Goal: Task Accomplishment & Management: Manage account settings

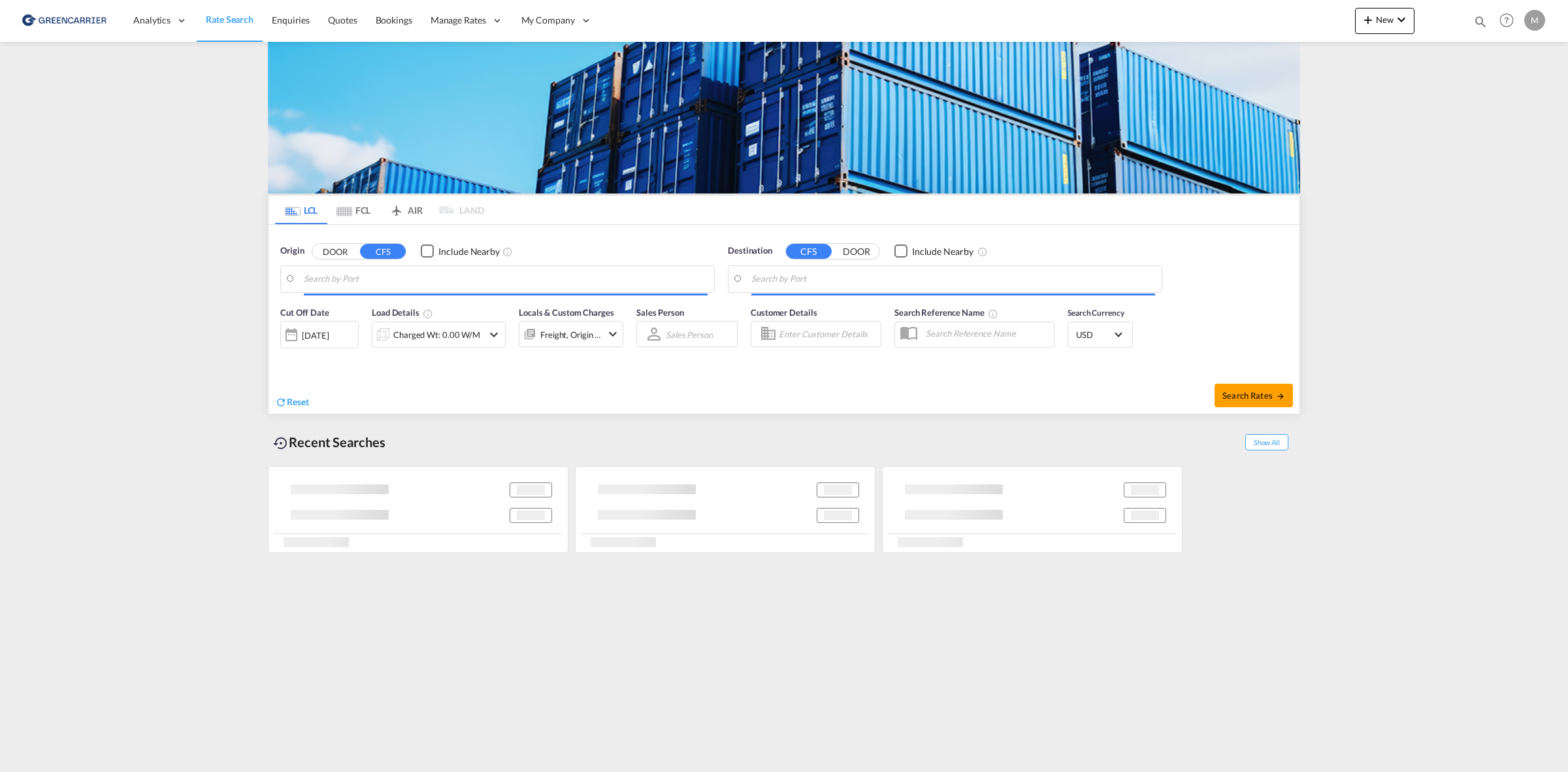
type input "DK-2880, Bagsværd"
type input "Callao, PECLL"
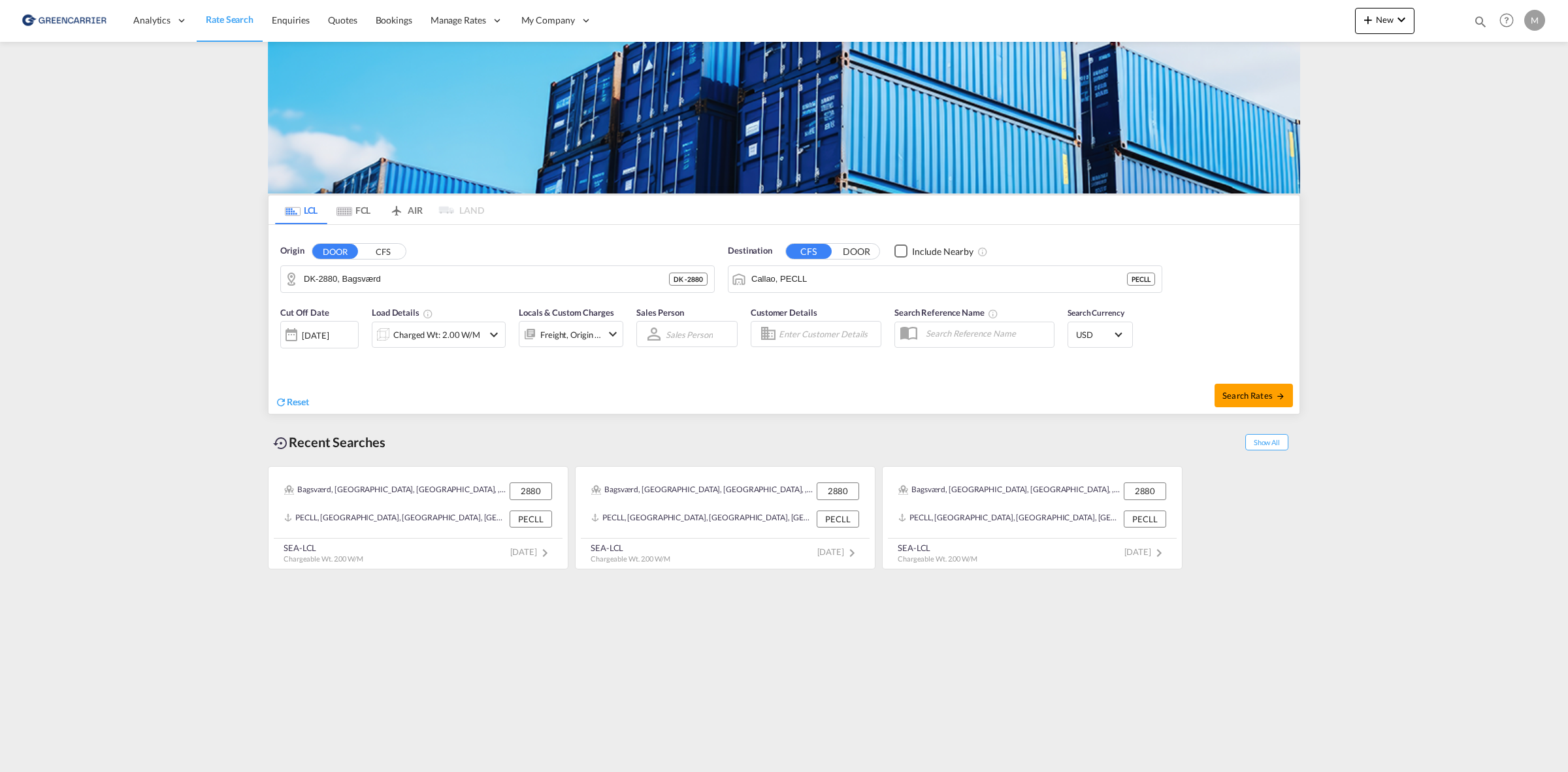
click at [148, 301] on md-content "Analytics Reports Dashboard Rate Search Enquiries Quotes Bookings" at bounding box center [784, 386] width 1568 height 772
click at [390, 17] on span "Bookings" at bounding box center [395, 20] width 37 height 11
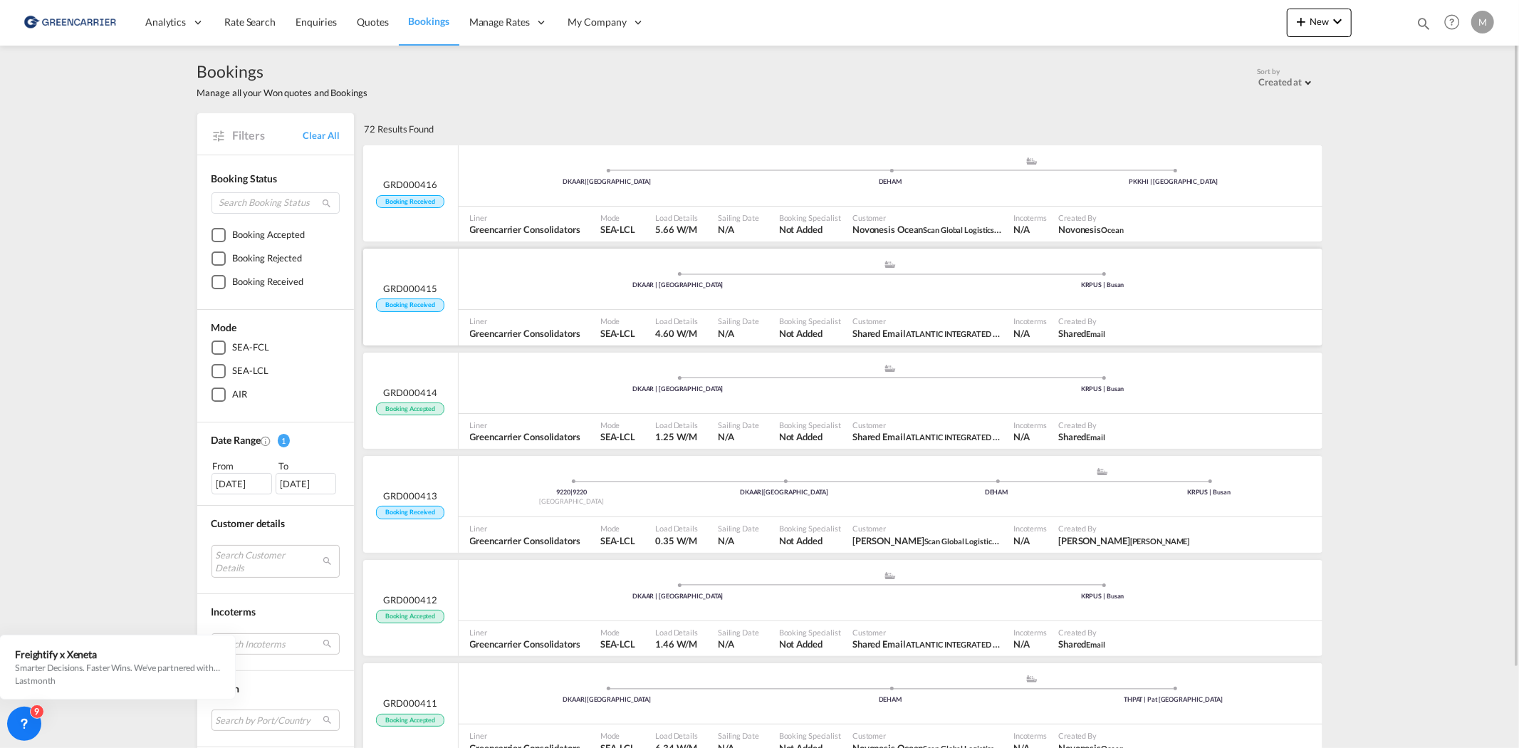
click at [563, 302] on div ".a{fill:#aaa8ad;} .a{fill:#aaa8ad;} DKAAR | [GEOGRAPHIC_DATA] KRPUS | [GEOGRAPH…" at bounding box center [891, 280] width 864 height 43
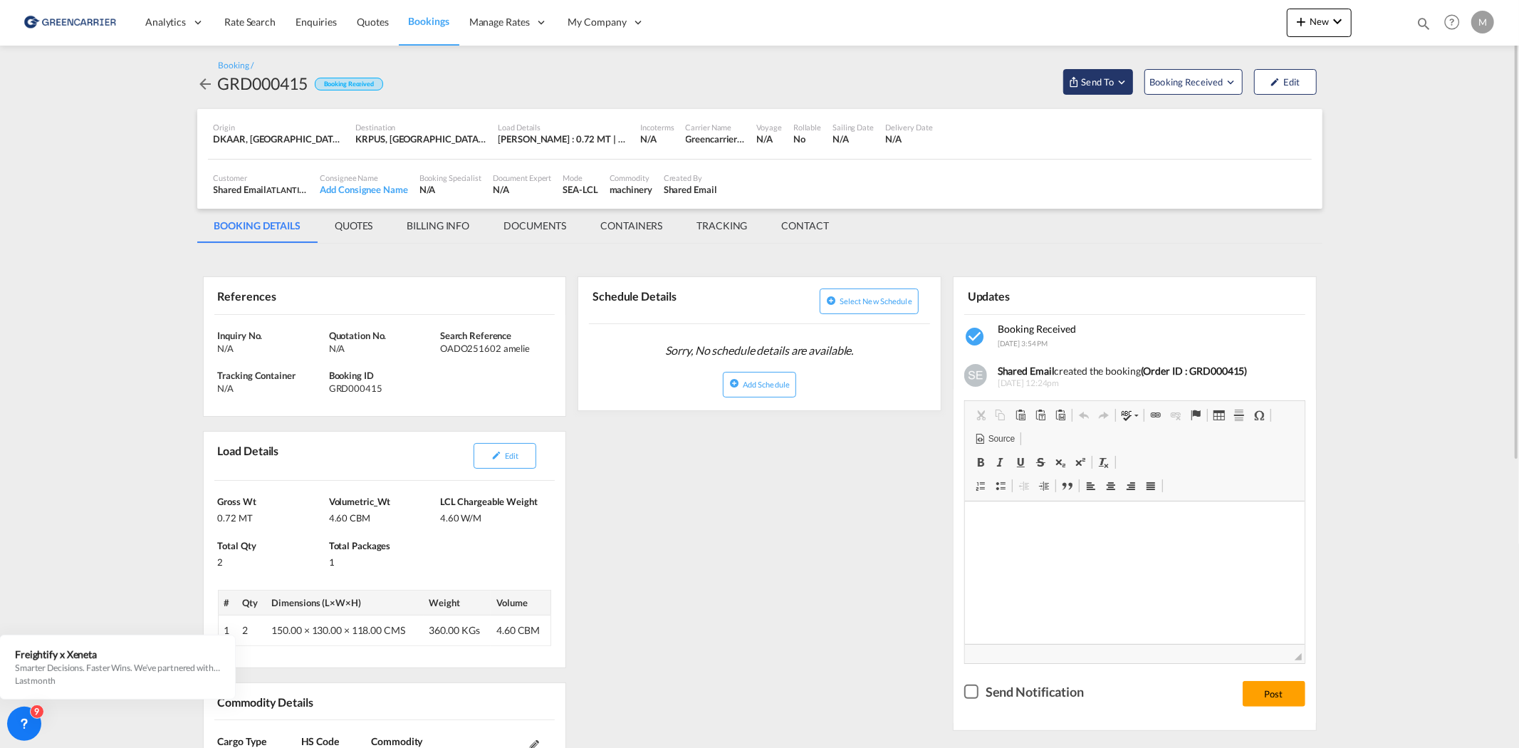
click at [1103, 88] on span "Send To" at bounding box center [1098, 82] width 36 height 14
click at [1268, 131] on span "Send Booking" at bounding box center [1240, 130] width 56 height 23
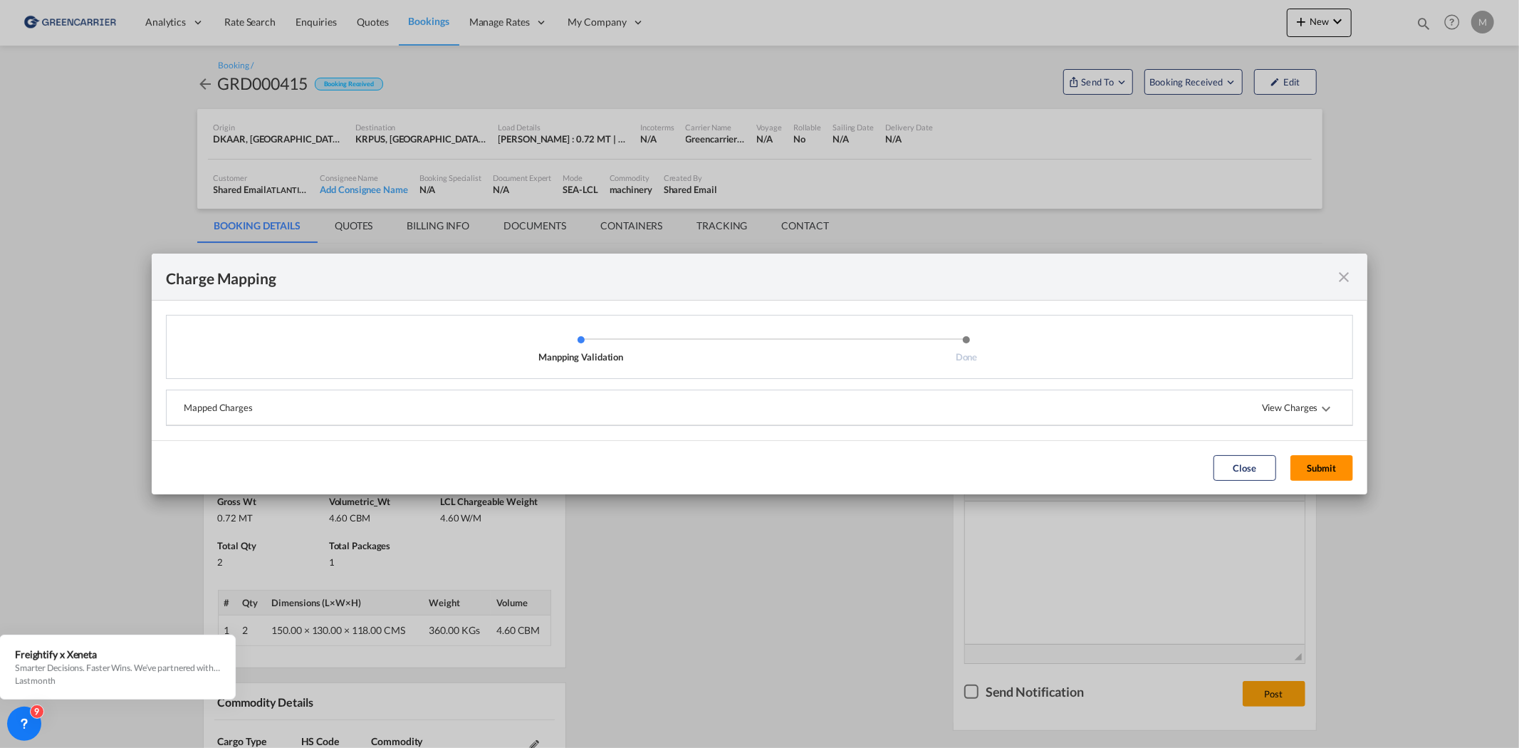
click at [1323, 471] on button "Submit" at bounding box center [1322, 468] width 63 height 26
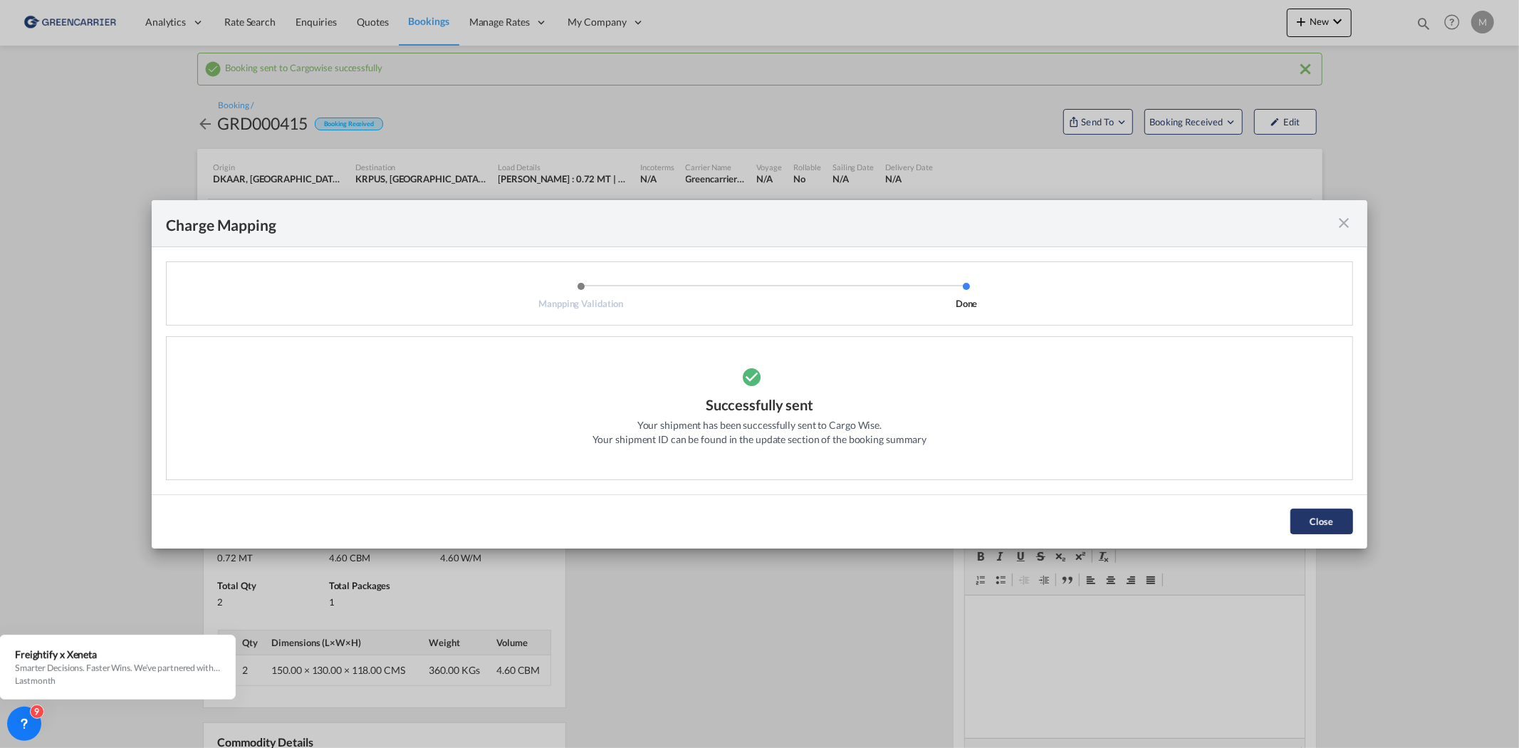
click at [1323, 525] on button "Close" at bounding box center [1322, 522] width 63 height 26
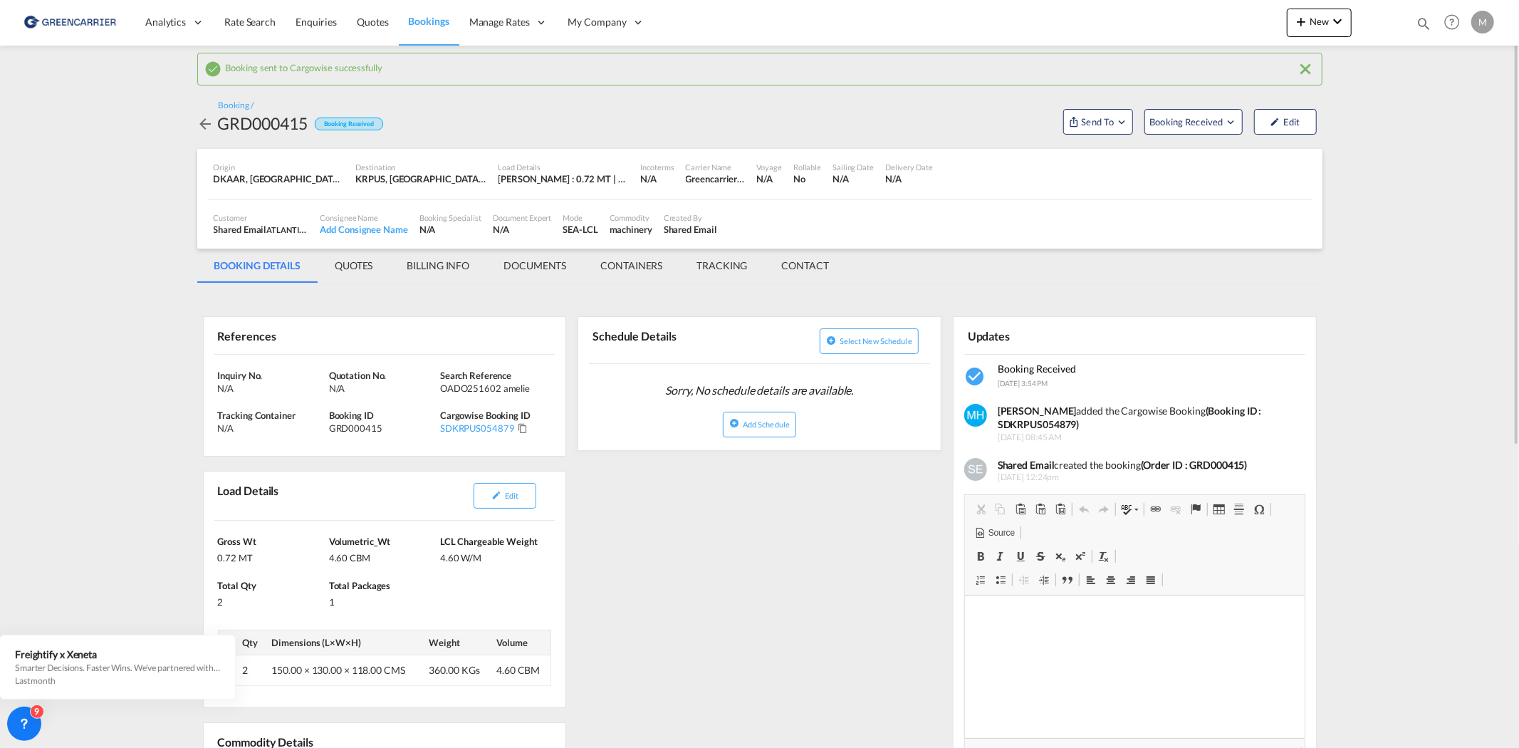
click at [429, 20] on span "Bookings" at bounding box center [429, 21] width 41 height 12
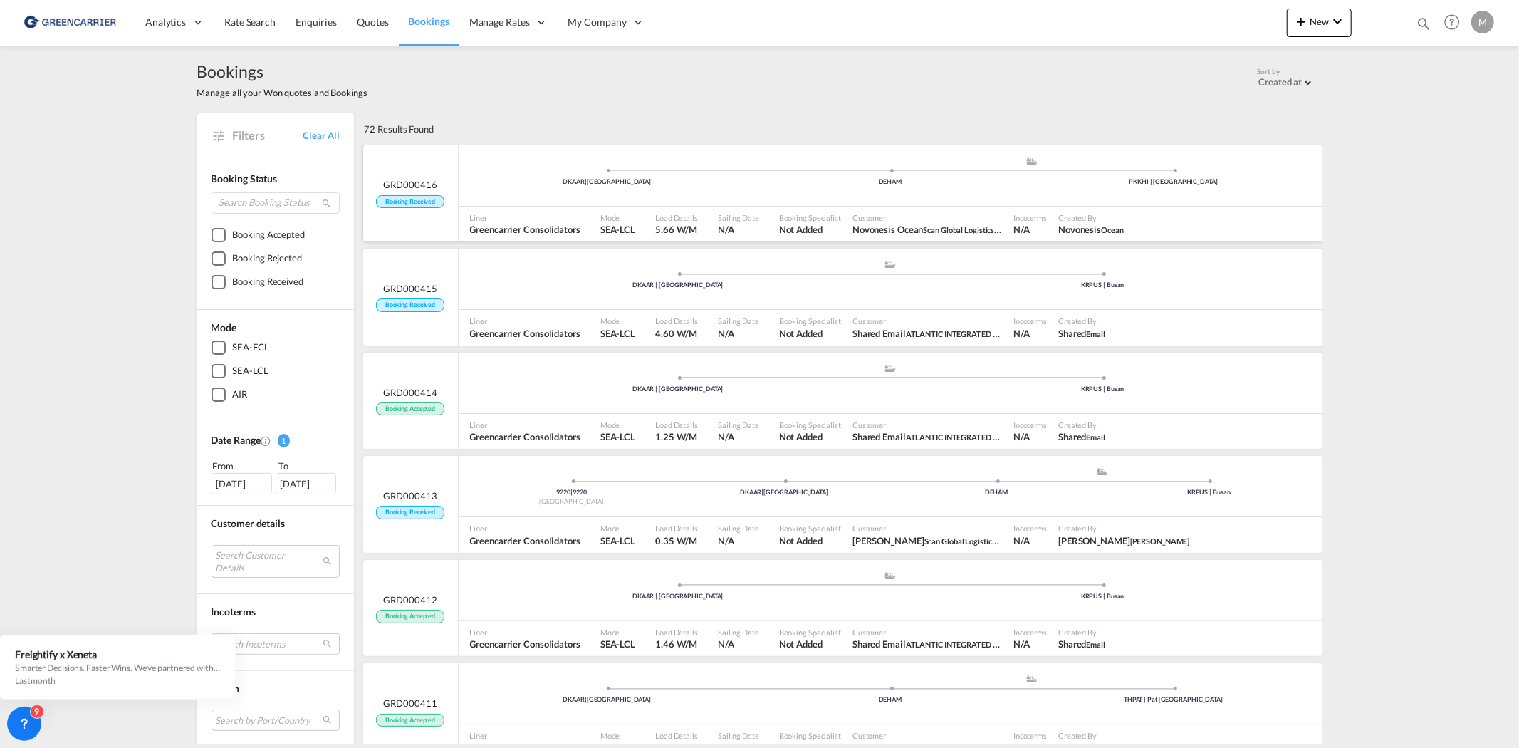
click at [623, 201] on div "DKAAR | [GEOGRAPHIC_DATA] .a{fill:#aaa8ad;} .a{fill:#aaa8ad;} DEHAM PKKHI | [GE…" at bounding box center [891, 179] width 864 height 46
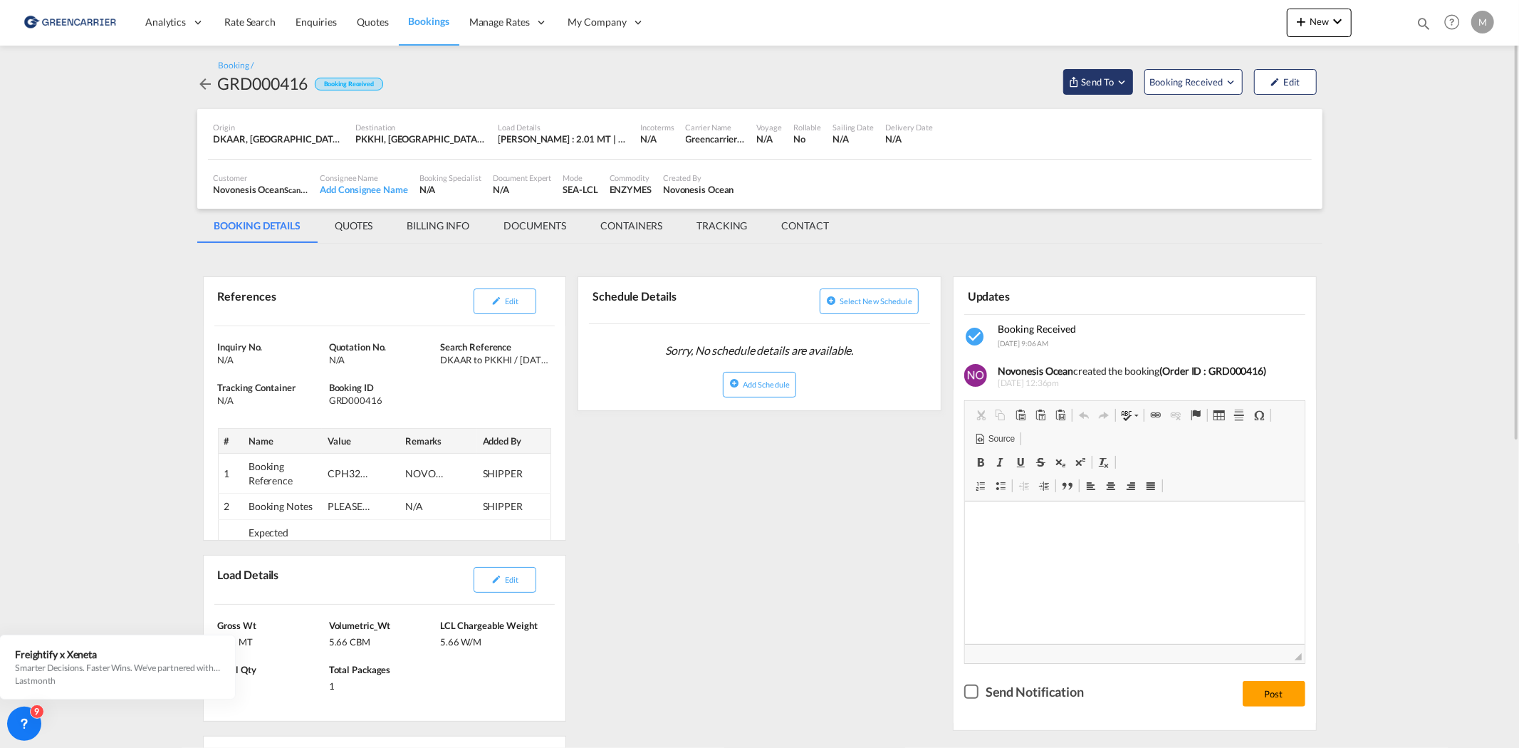
click at [1083, 75] on span "Send To" at bounding box center [1098, 82] width 36 height 14
click at [1283, 131] on button "Send Booking" at bounding box center [1269, 131] width 137 height 32
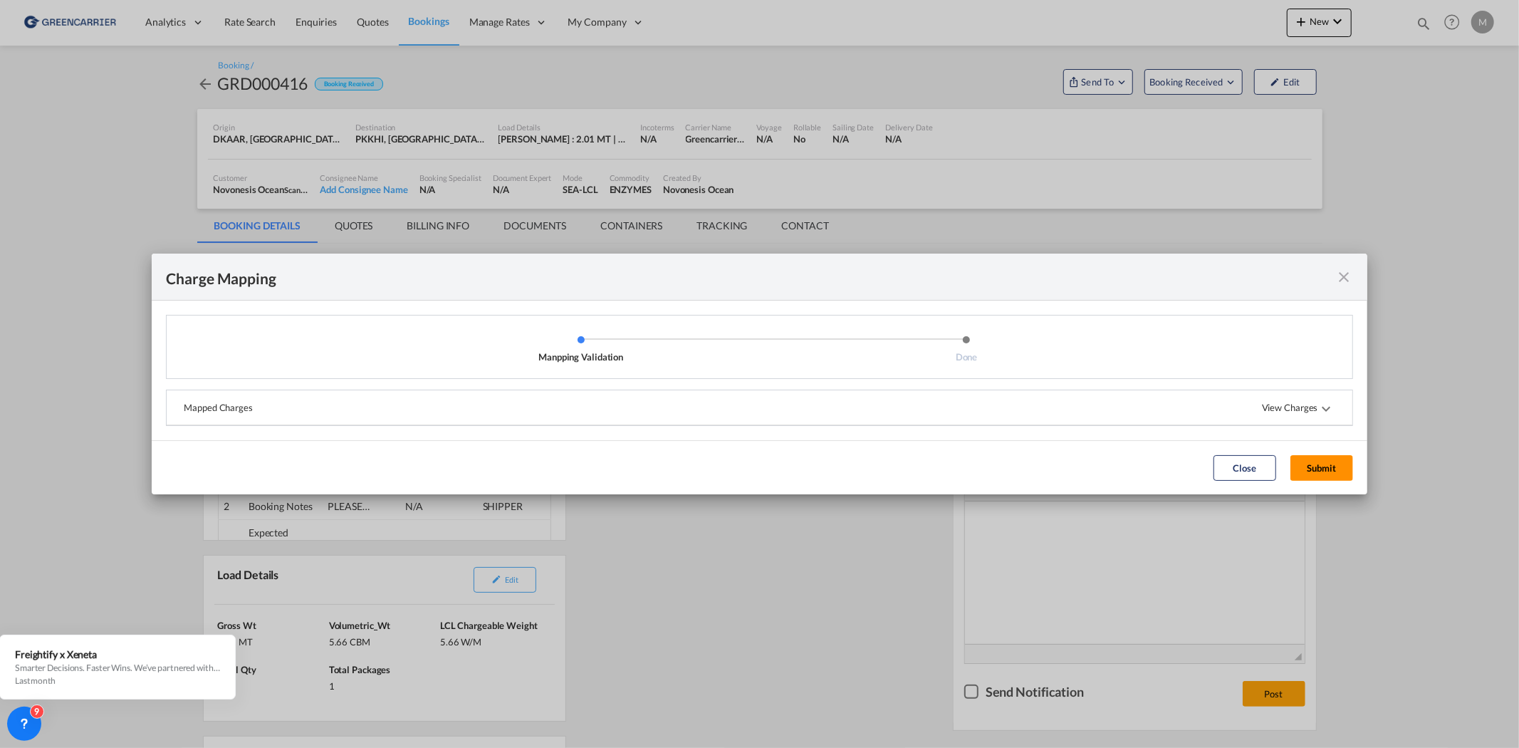
click at [1325, 461] on button "Submit" at bounding box center [1322, 468] width 63 height 26
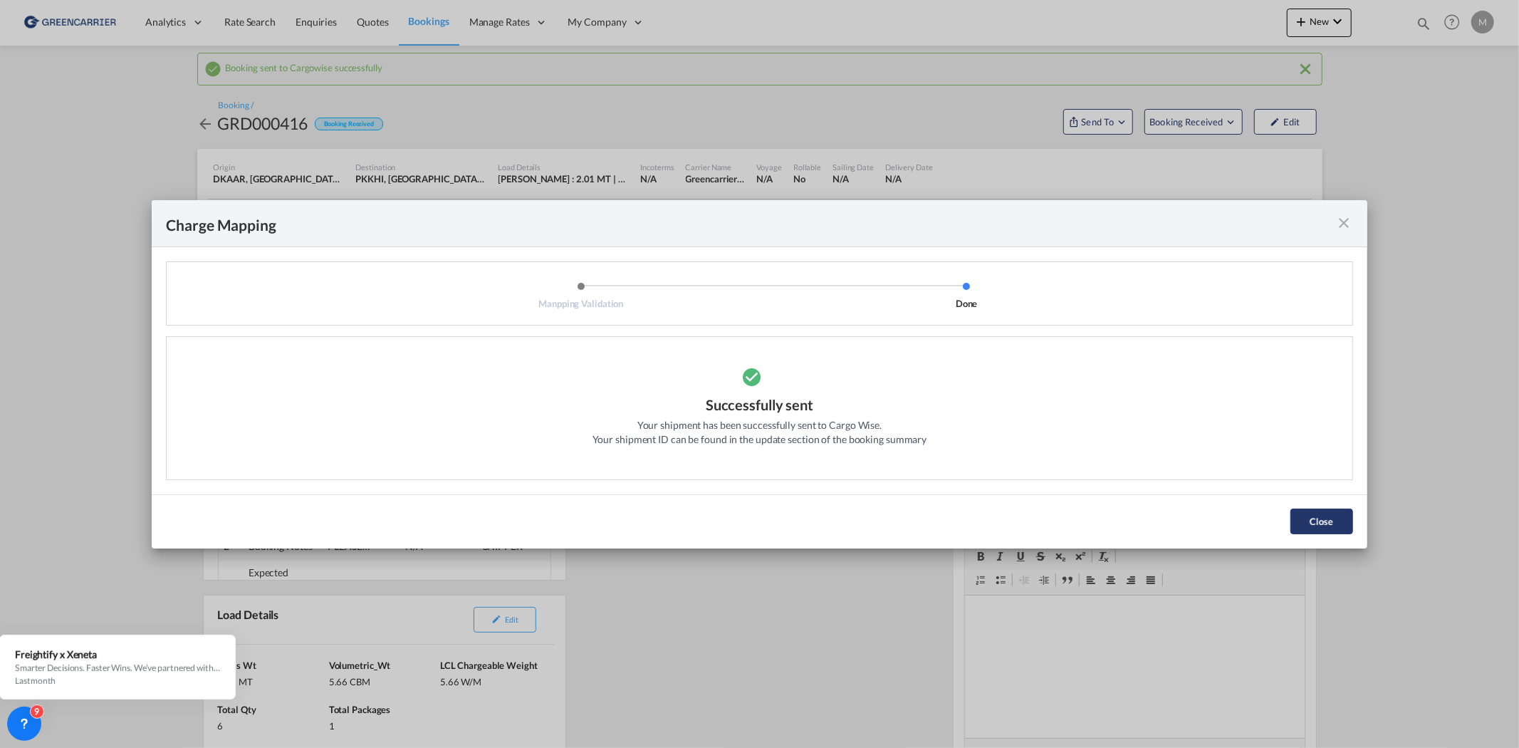
click at [1306, 514] on button "Close" at bounding box center [1322, 522] width 63 height 26
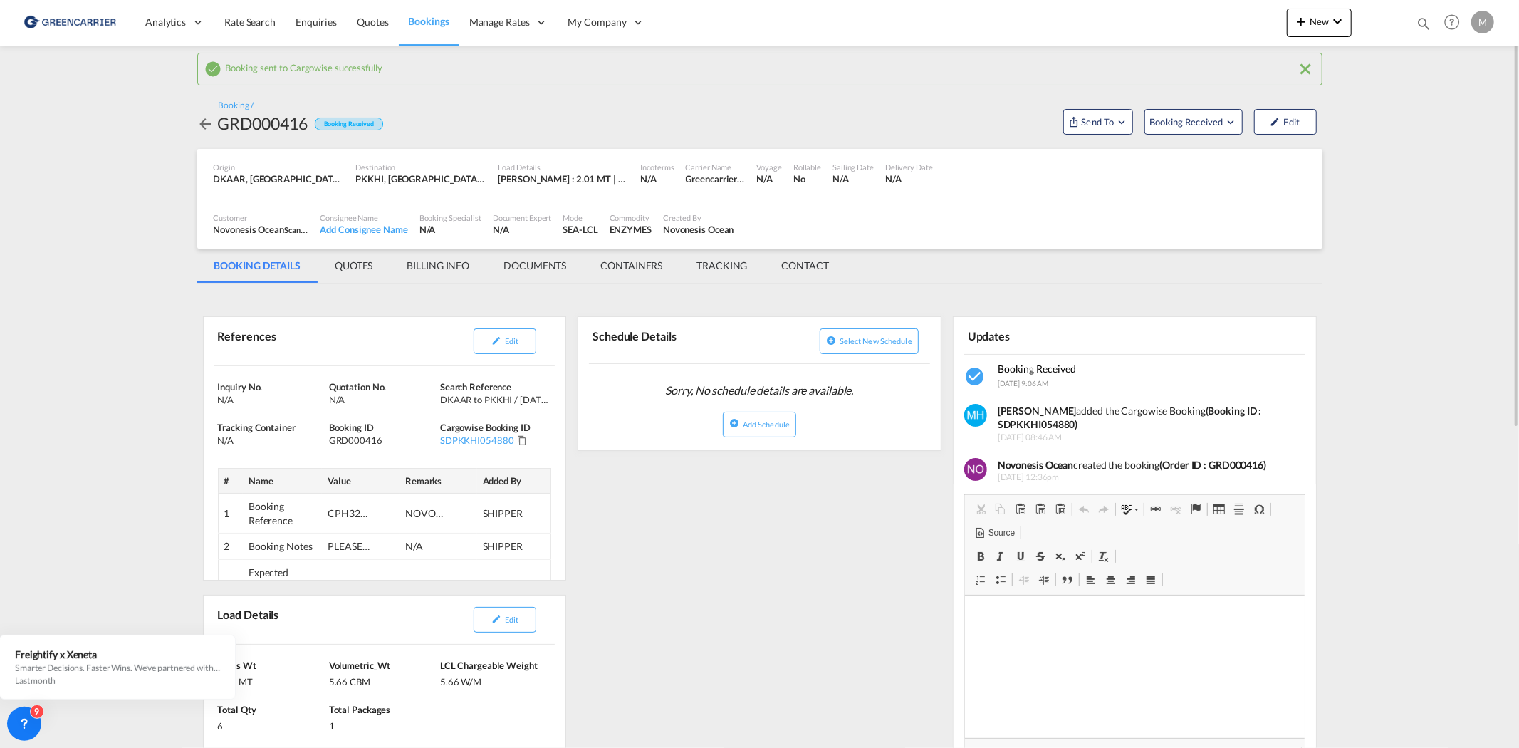
click at [204, 125] on md-icon "icon-arrow-left" at bounding box center [205, 123] width 17 height 17
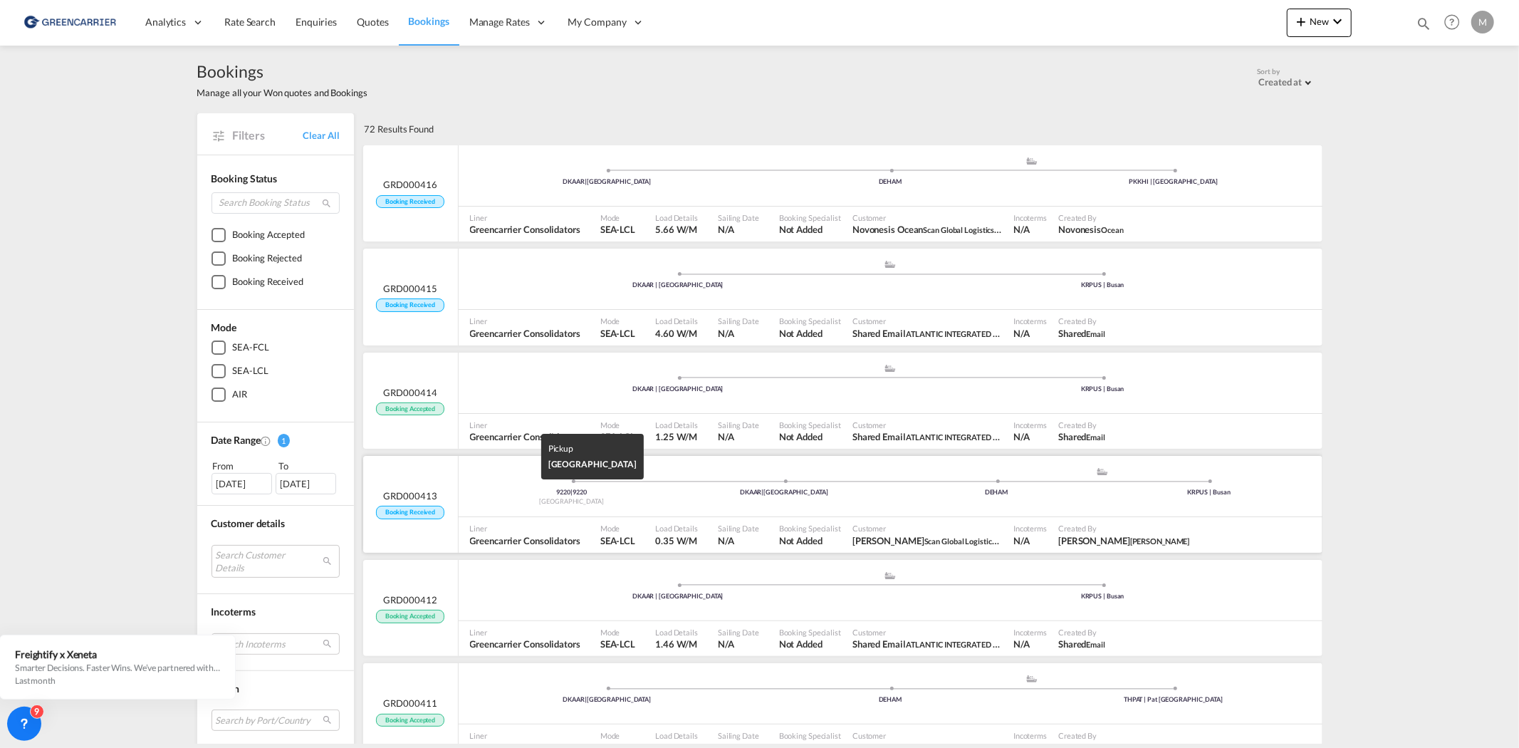
click at [508, 500] on div "[GEOGRAPHIC_DATA]" at bounding box center [572, 501] width 212 height 9
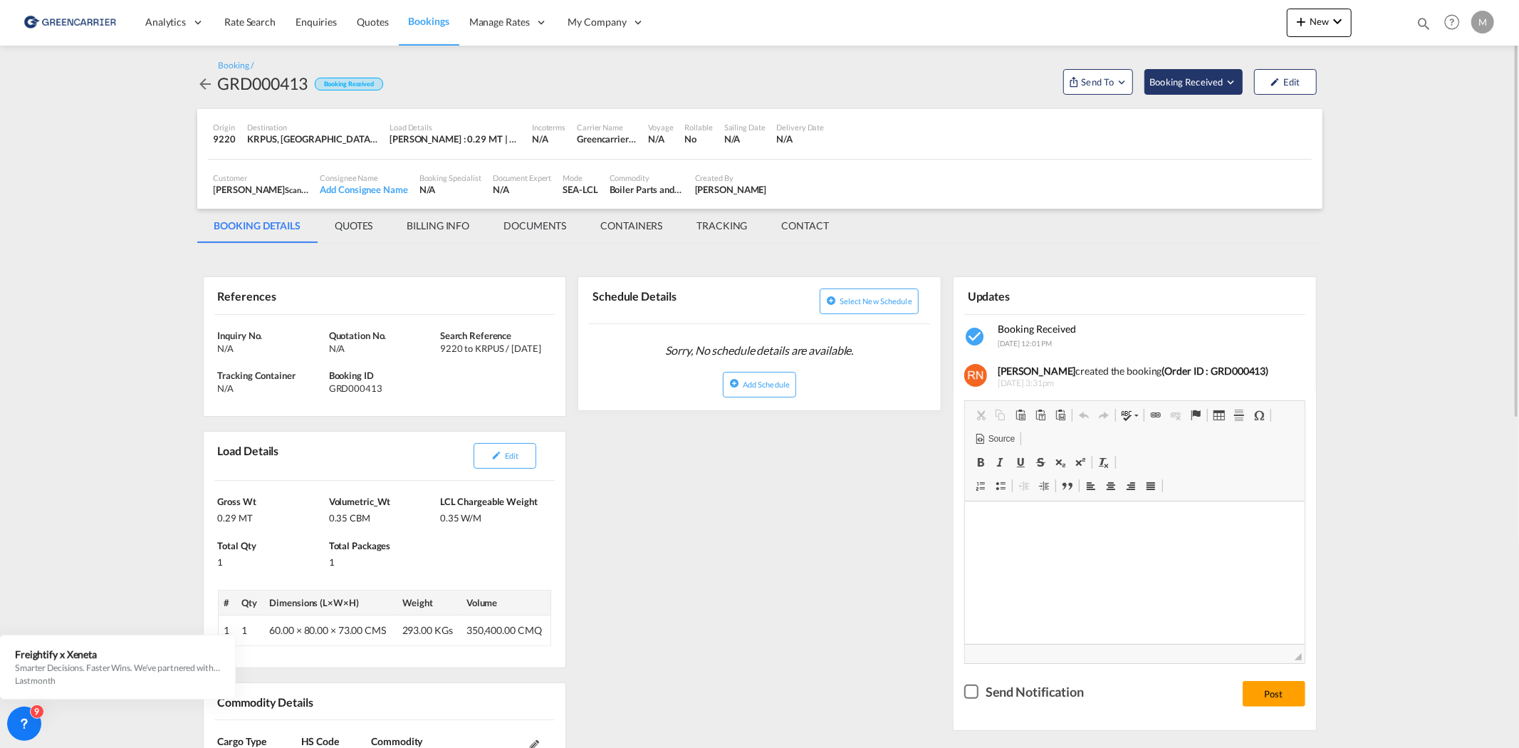
click at [1187, 78] on span "Booking Received" at bounding box center [1187, 82] width 75 height 14
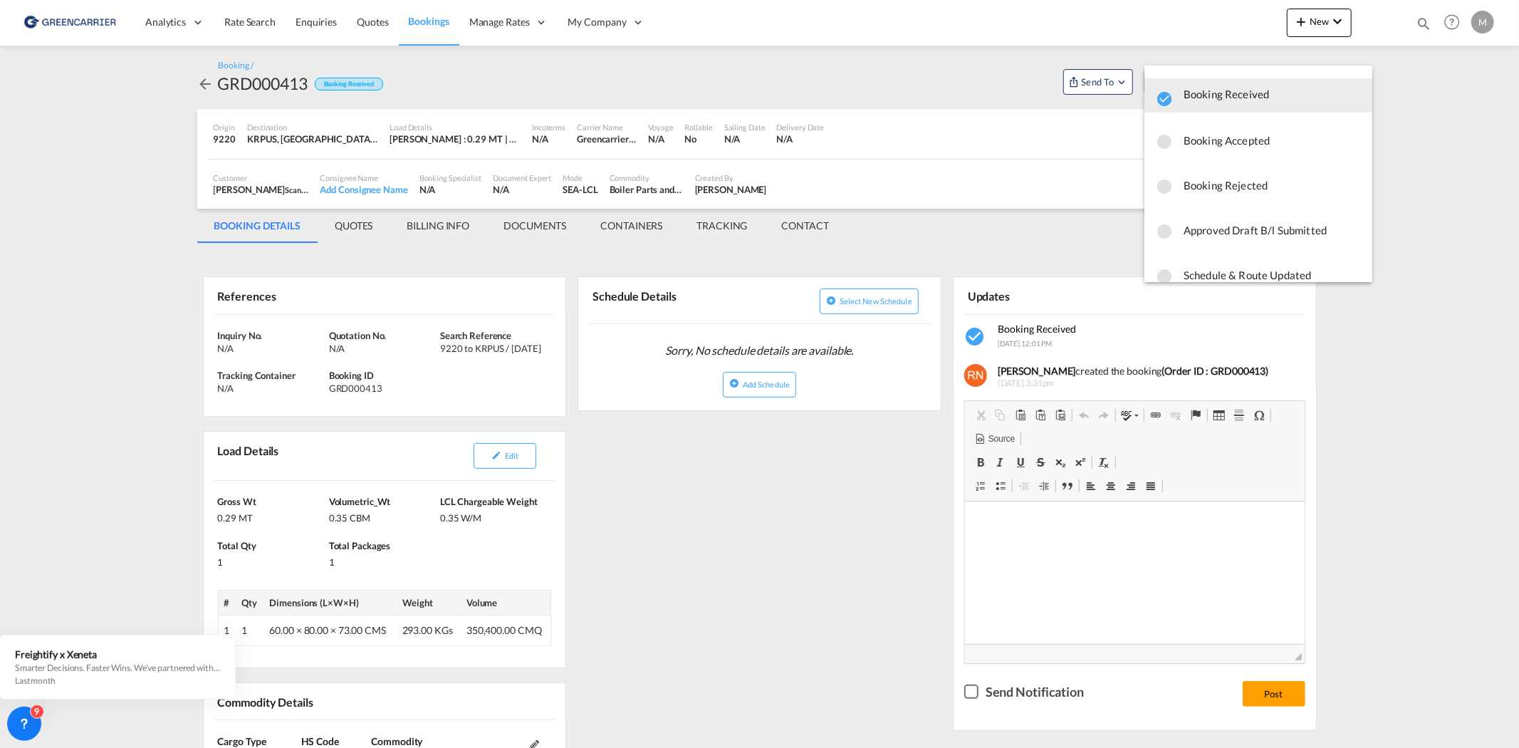
click at [1206, 137] on span "Booking Accepted" at bounding box center [1272, 140] width 177 height 26
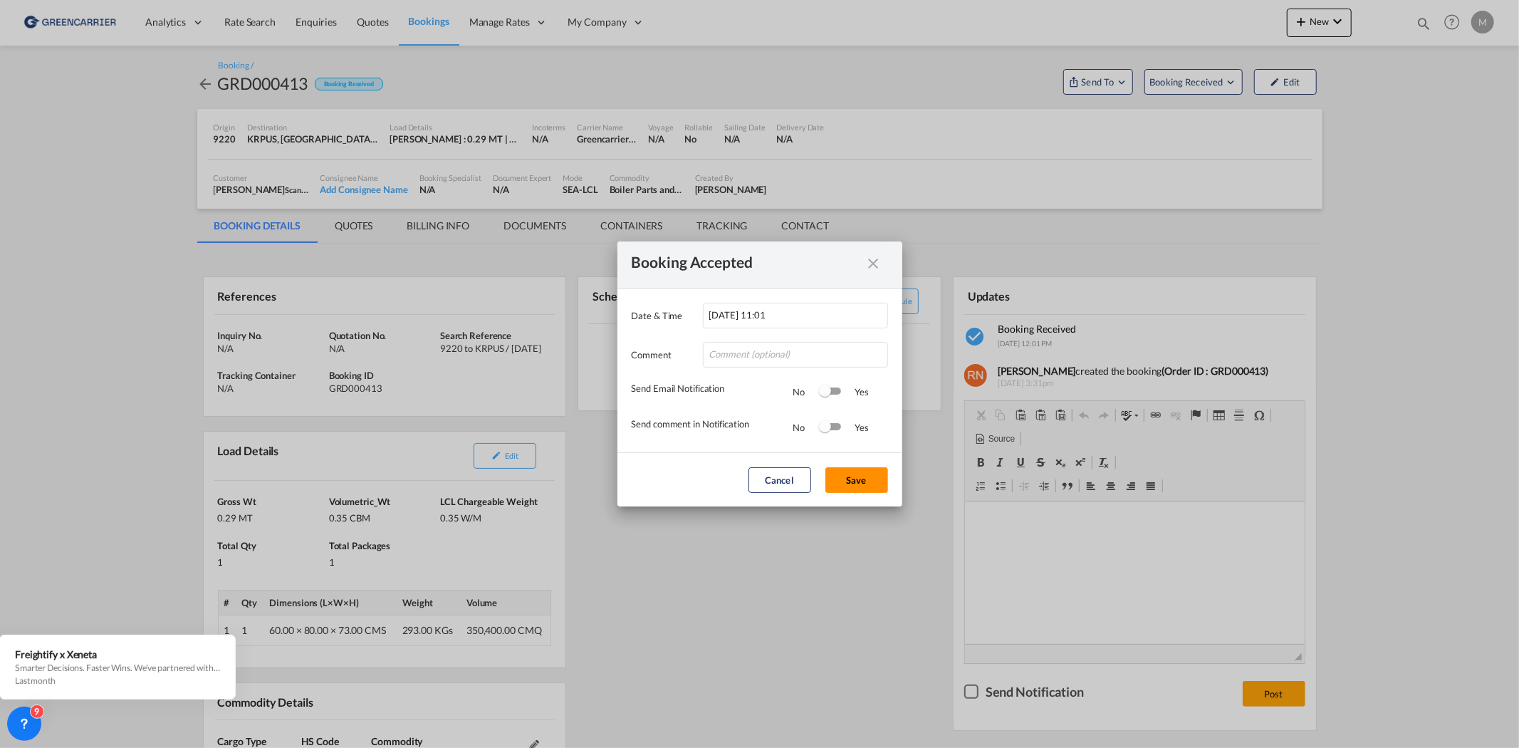
click at [856, 482] on button "Save" at bounding box center [856, 480] width 63 height 26
